Goal: Task Accomplishment & Management: Manage account settings

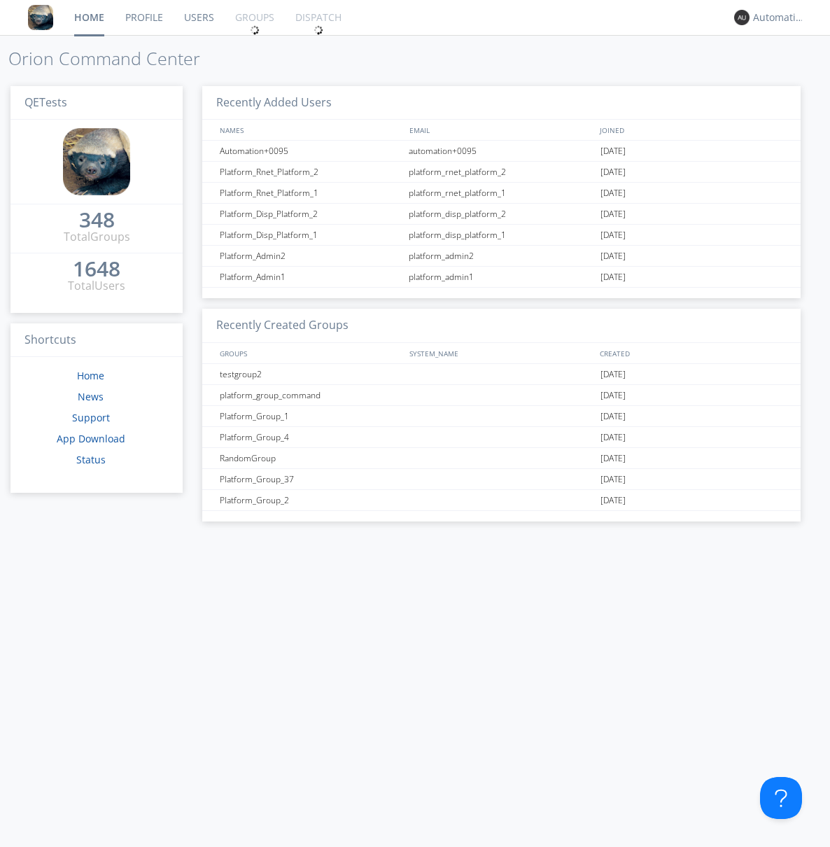
click at [253, 17] on link "Groups" at bounding box center [255, 17] width 60 height 35
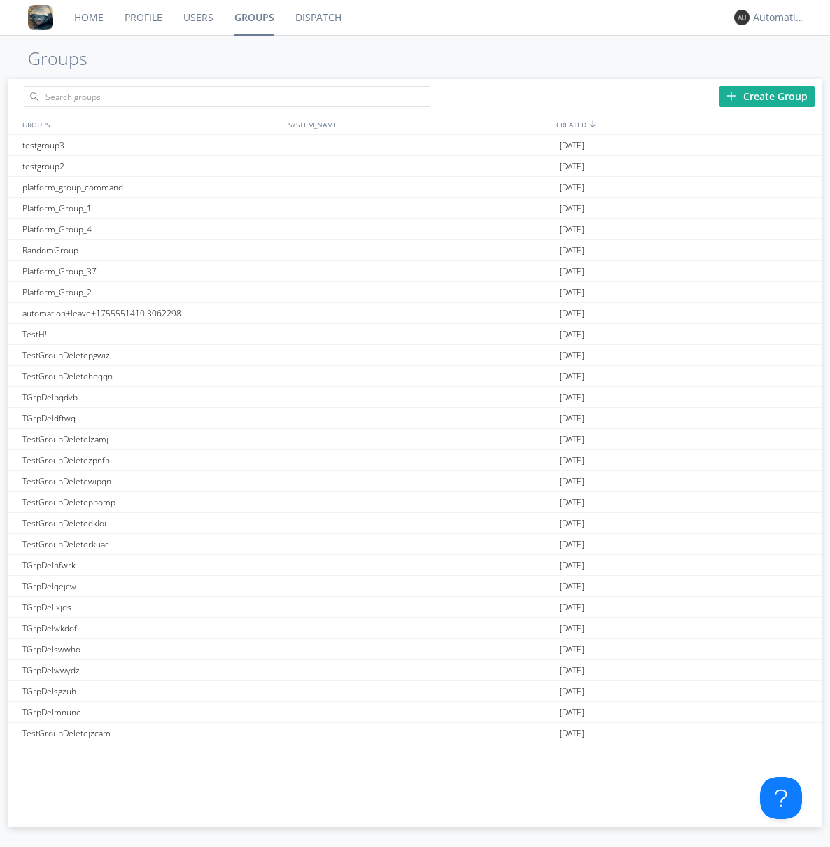
click at [767, 96] on div "Create Group" at bounding box center [766, 96] width 95 height 21
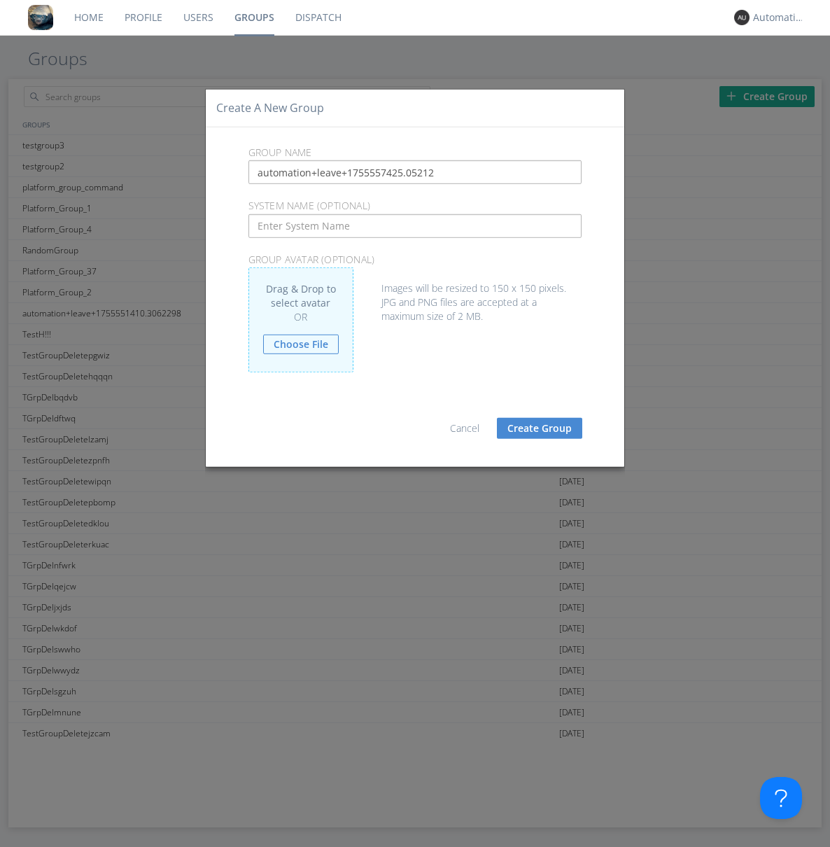
type input "automation+leave+1755557425.05212"
click at [540, 428] on button "Create Group" at bounding box center [539, 428] width 85 height 21
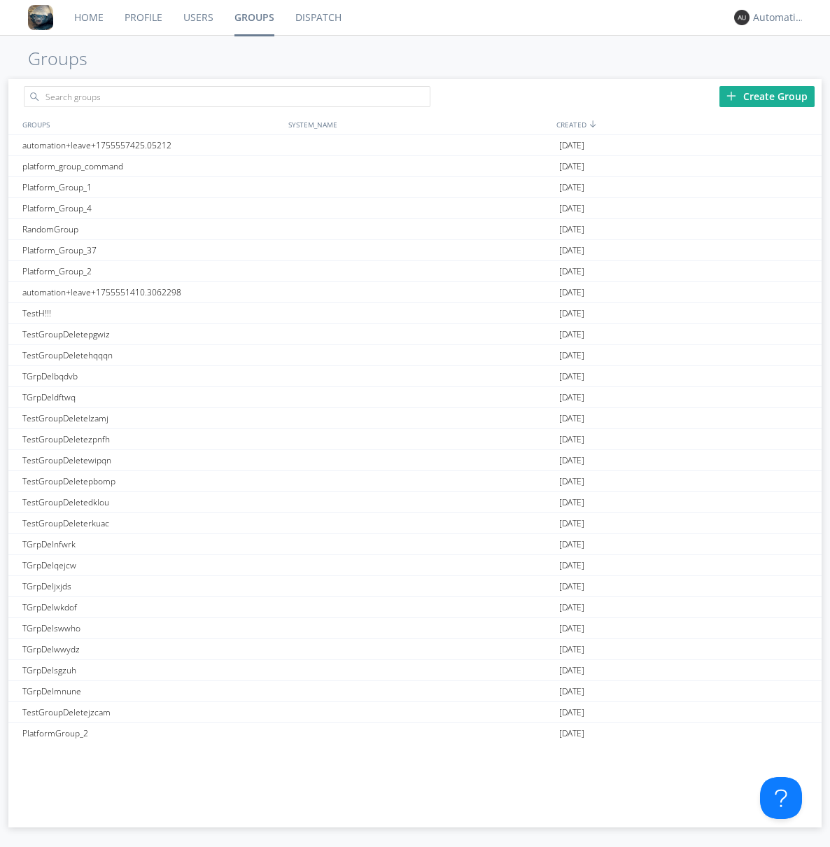
click at [253, 17] on link "Groups" at bounding box center [254, 17] width 61 height 35
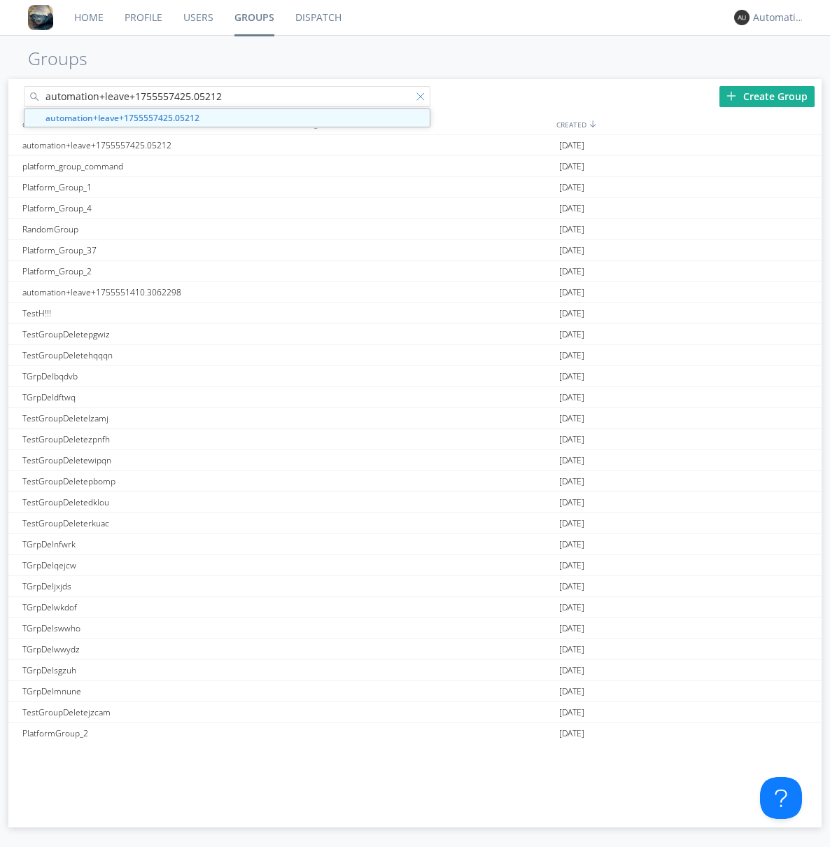
type input "automation+leave+1755557425.05212"
click at [423, 99] on div at bounding box center [423, 99] width 14 height 14
type input "automation+leave+1755557425.05212"
click at [152, 145] on div "automation+leave+1755557425.05212" at bounding box center [152, 145] width 267 height 20
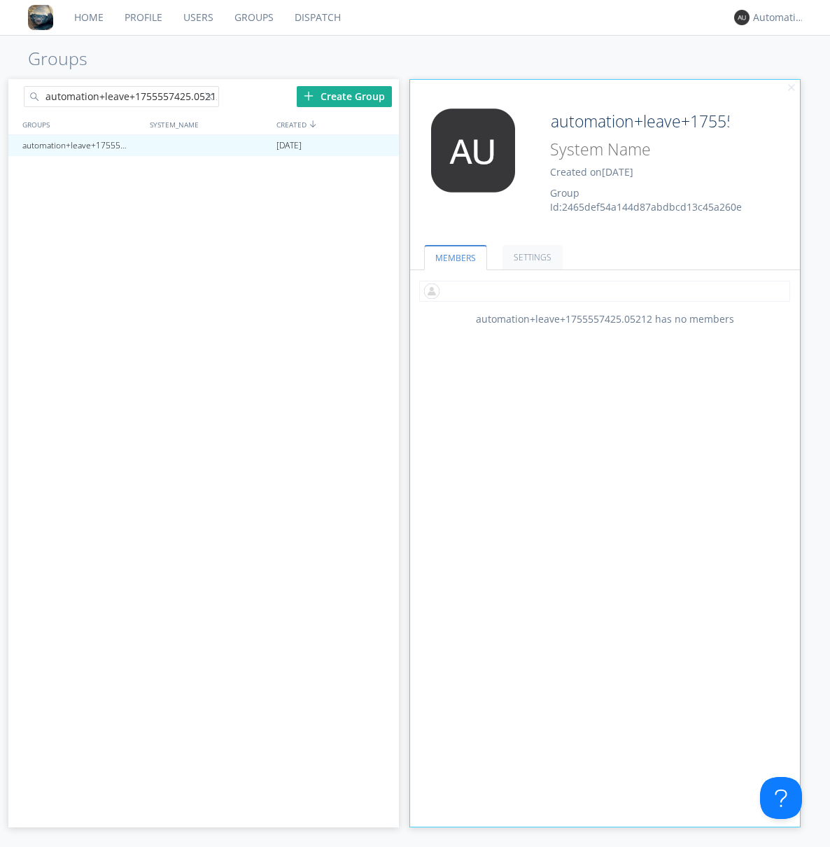
click at [605, 290] on input "text" at bounding box center [604, 291] width 371 height 21
type input "automation+0102"
click at [602, 290] on input "text" at bounding box center [604, 291] width 371 height 21
type input "automation+0103"
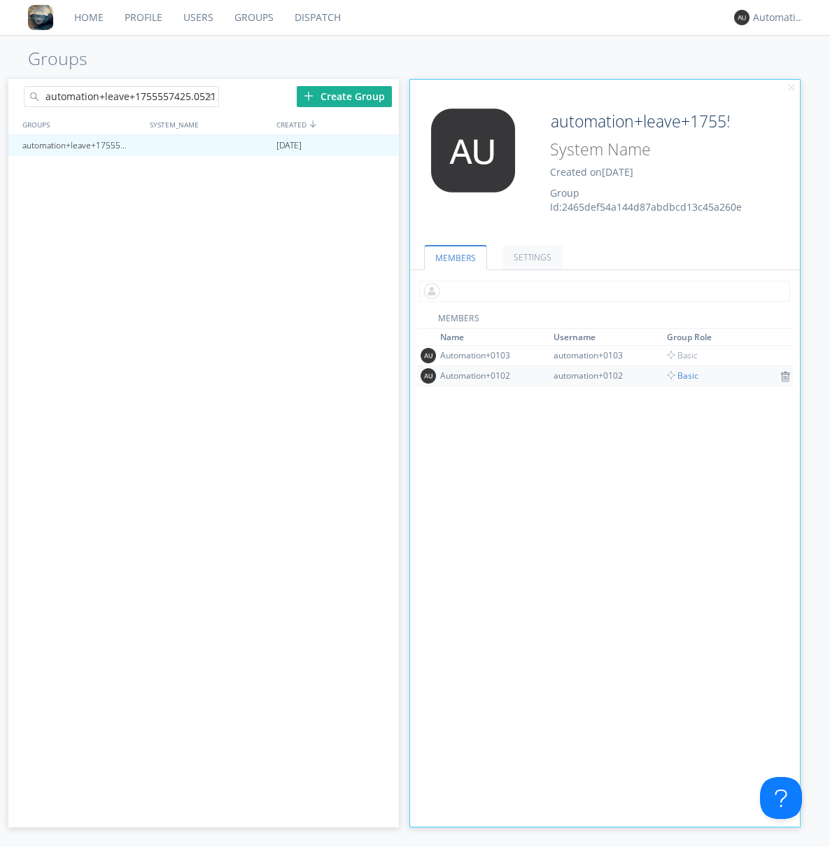
click at [602, 290] on input "text" at bounding box center [604, 291] width 371 height 21
click at [677, 375] on span "Basic" at bounding box center [682, 375] width 31 height 12
